Goal: Information Seeking & Learning: Learn about a topic

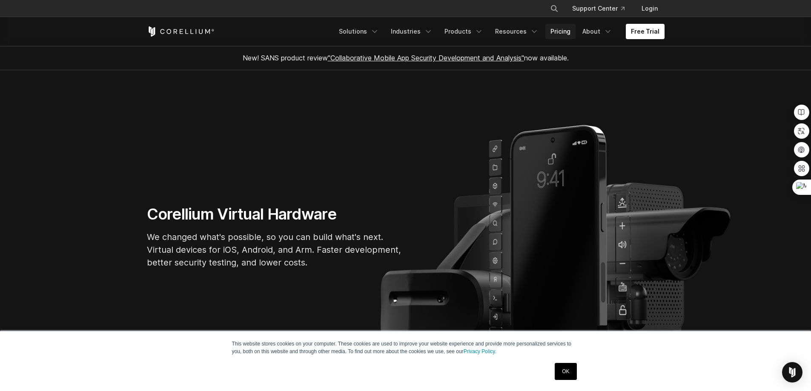
click at [561, 28] on link "Pricing" at bounding box center [561, 31] width 30 height 15
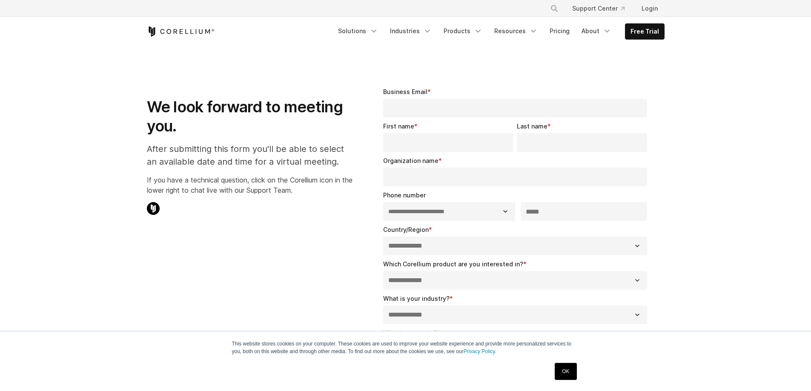
select select "**"
click at [464, 32] on link "Products" at bounding box center [463, 30] width 49 height 15
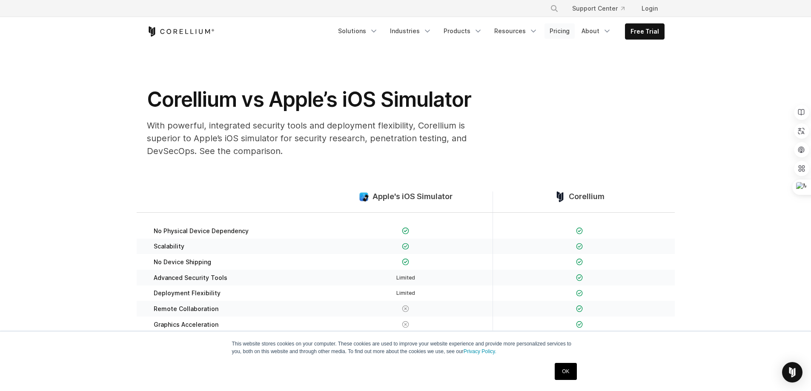
click at [567, 35] on link "Pricing" at bounding box center [560, 30] width 30 height 15
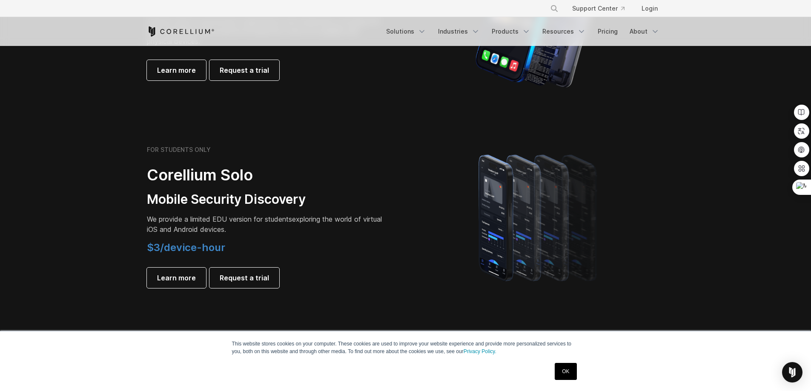
scroll to position [554, 0]
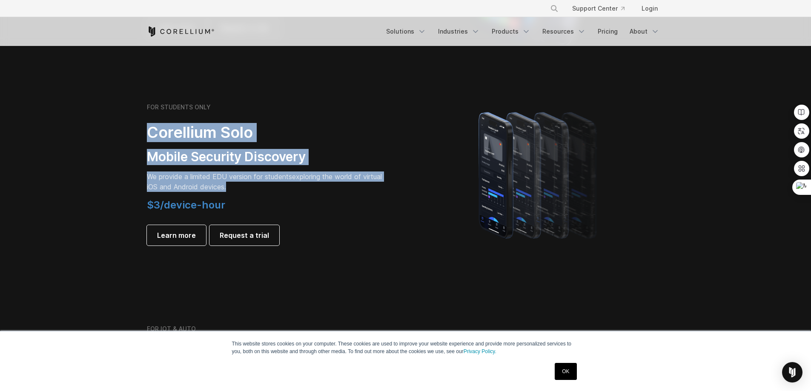
drag, startPoint x: 247, startPoint y: 185, endPoint x: 141, endPoint y: 129, distance: 119.5
click at [141, 129] on div "FOR STUDENTS ONLY Corellium Solo Mobile Security Discovery We provide a limited…" at bounding box center [271, 175] width 267 height 142
click at [140, 117] on icon at bounding box center [139, 117] width 8 height 8
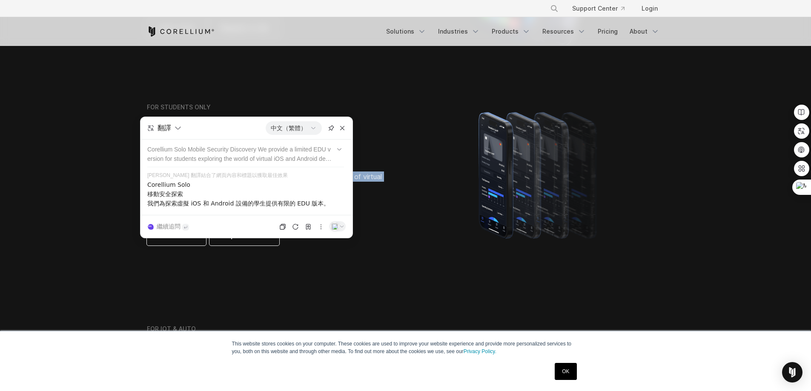
click at [366, 204] on h4 "$3/device-hour" at bounding box center [266, 205] width 239 height 13
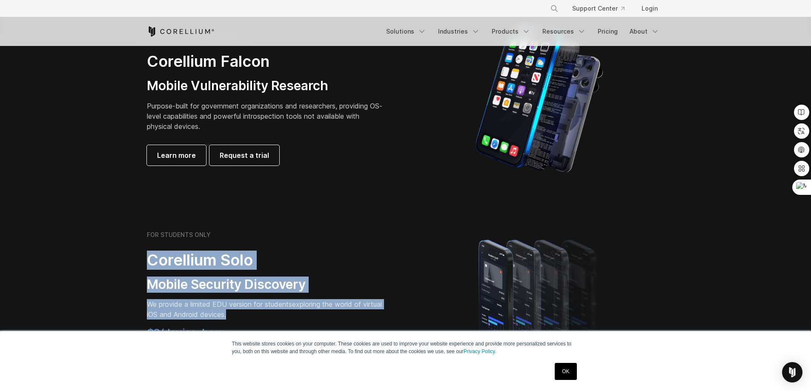
scroll to position [341, 0]
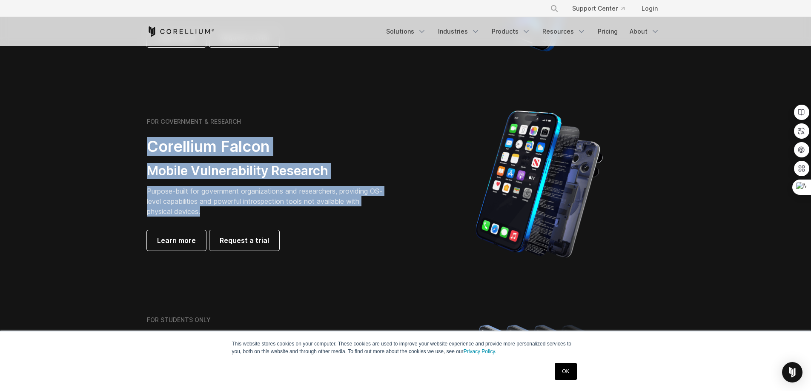
drag, startPoint x: 251, startPoint y: 212, endPoint x: 144, endPoint y: 150, distance: 123.3
click at [144, 150] on div "FOR GOVERNMENT & RESEARCH Corellium Falcon Mobile Vulnerability Research Purpos…" at bounding box center [271, 184] width 267 height 133
click at [144, 135] on icon at bounding box center [142, 139] width 8 height 8
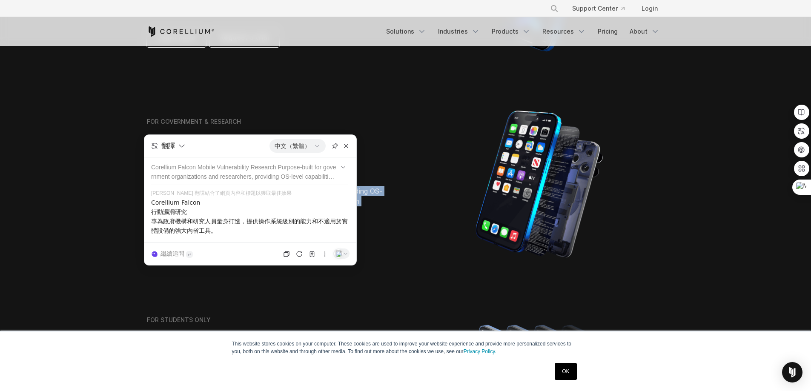
click at [404, 212] on div "FOR GOVERNMENT & RESEARCH Corellium Falcon Mobile Vulnerability Research Purpos…" at bounding box center [271, 184] width 267 height 133
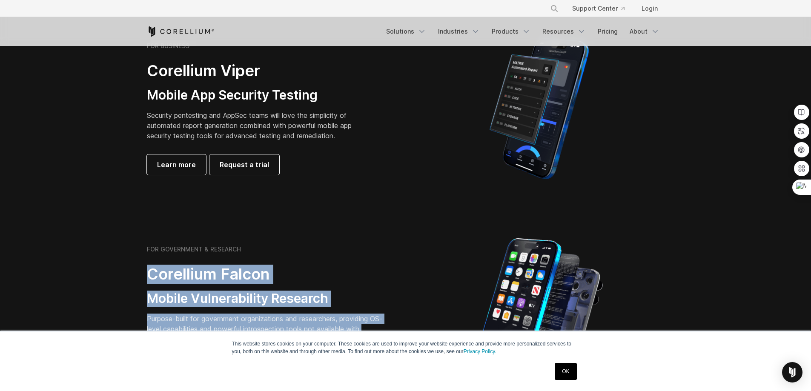
scroll to position [170, 0]
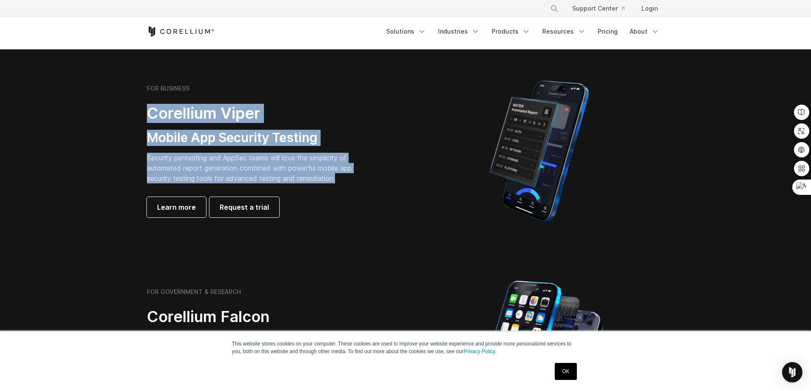
drag, startPoint x: 350, startPoint y: 179, endPoint x: 145, endPoint y: 115, distance: 214.6
click at [145, 115] on div "FOR BUSINESS Corellium Viper Mobile App Security Testing Security pentesting an…" at bounding box center [271, 151] width 267 height 133
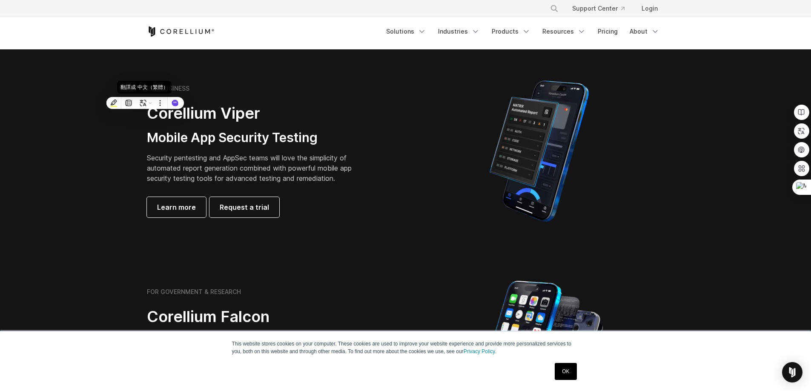
click at [146, 105] on icon at bounding box center [143, 103] width 6 height 6
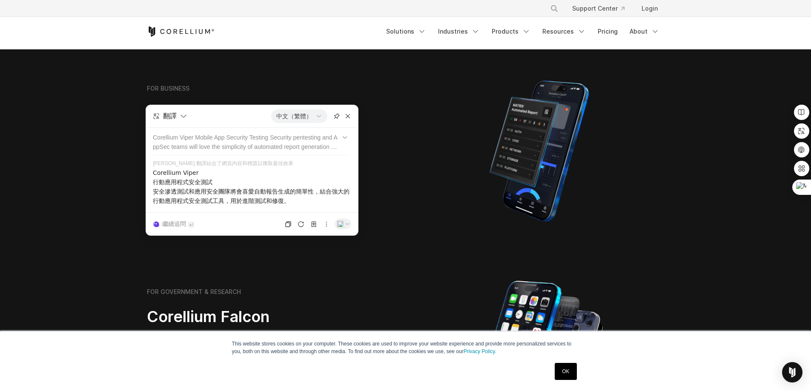
click at [437, 215] on div at bounding box center [539, 151] width 250 height 149
